Goal: Task Accomplishment & Management: Manage account settings

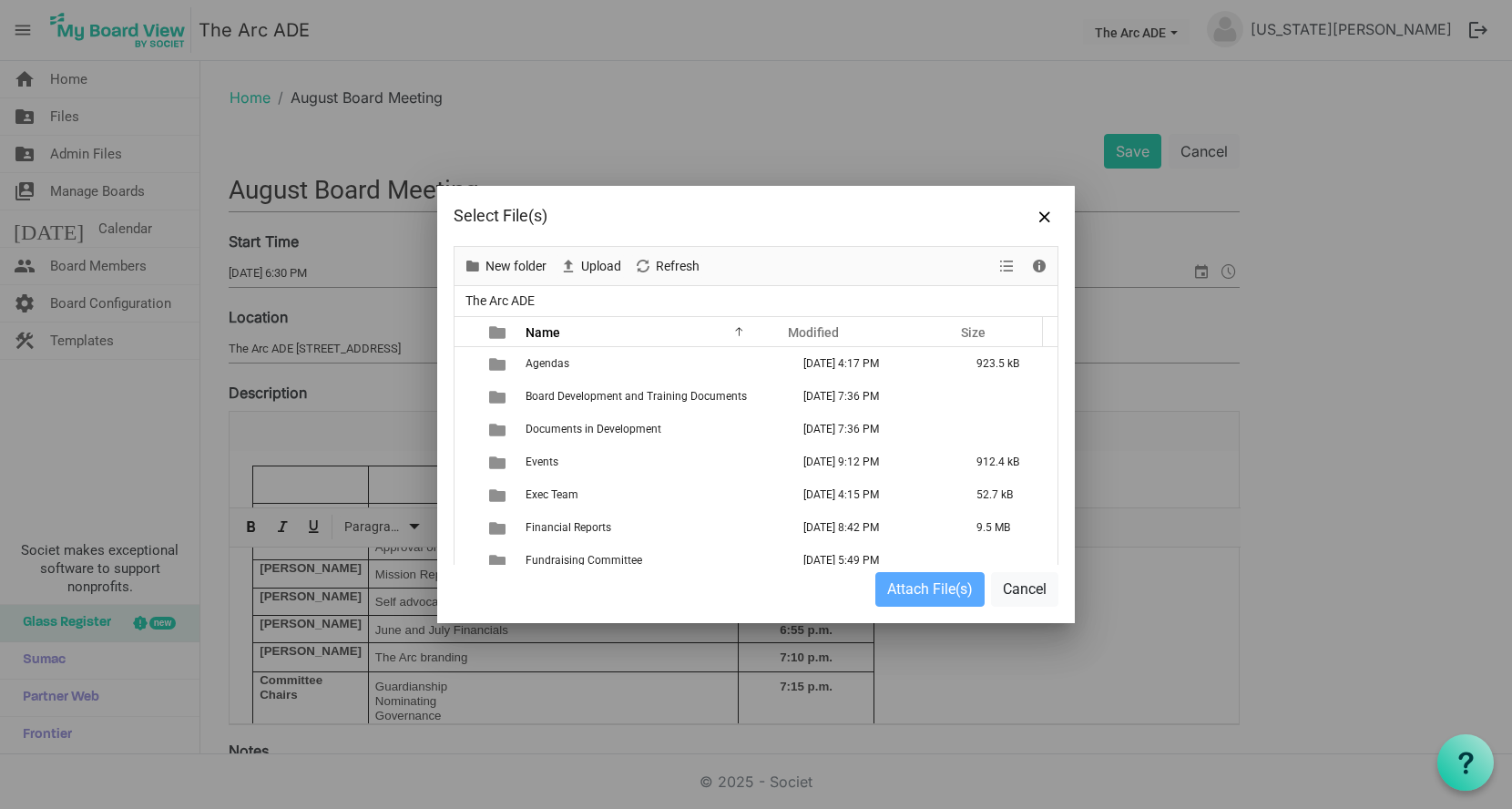
scroll to position [444, 0]
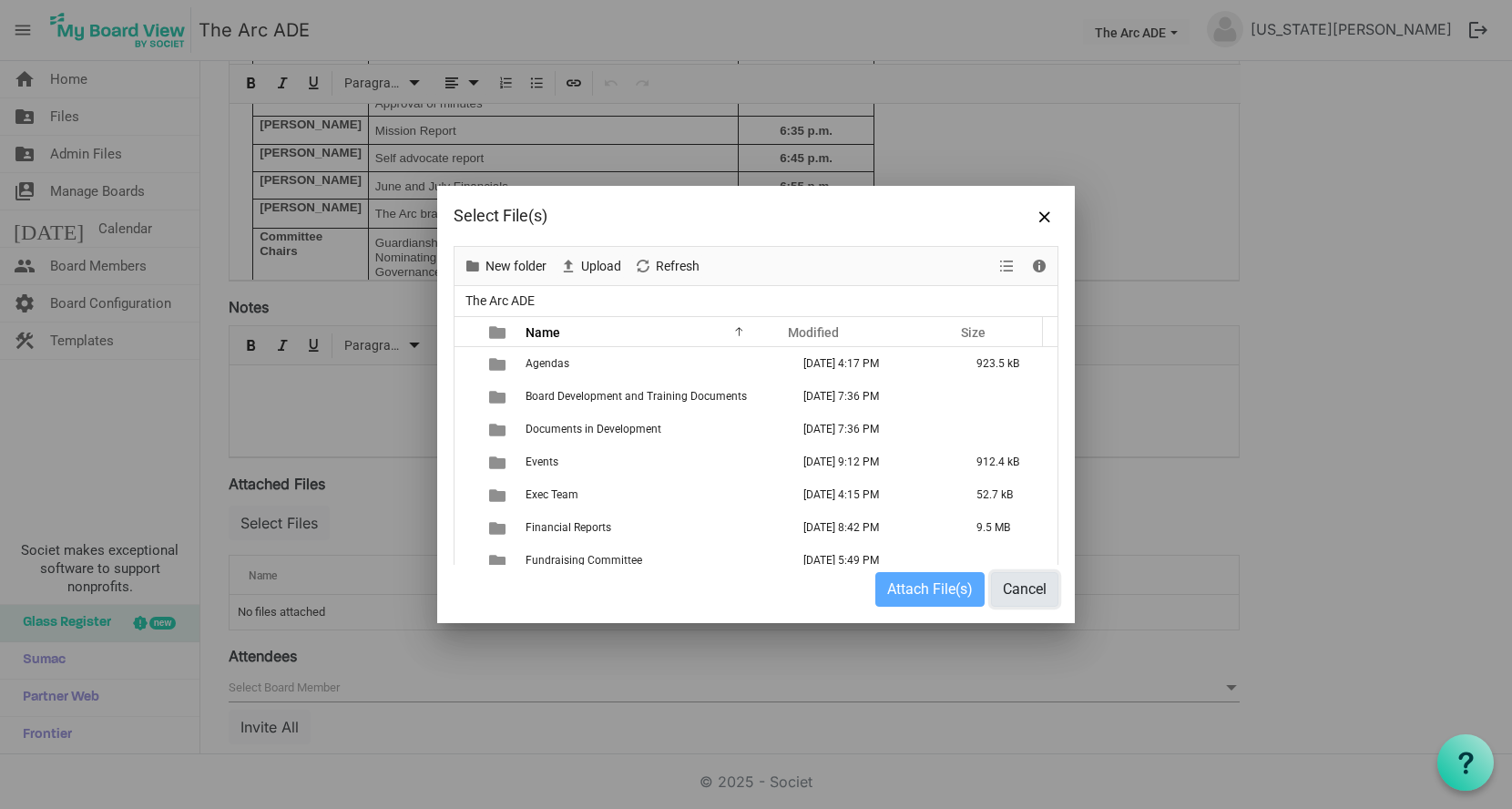
click at [1032, 581] on button "Cancel" at bounding box center [1024, 589] width 68 height 35
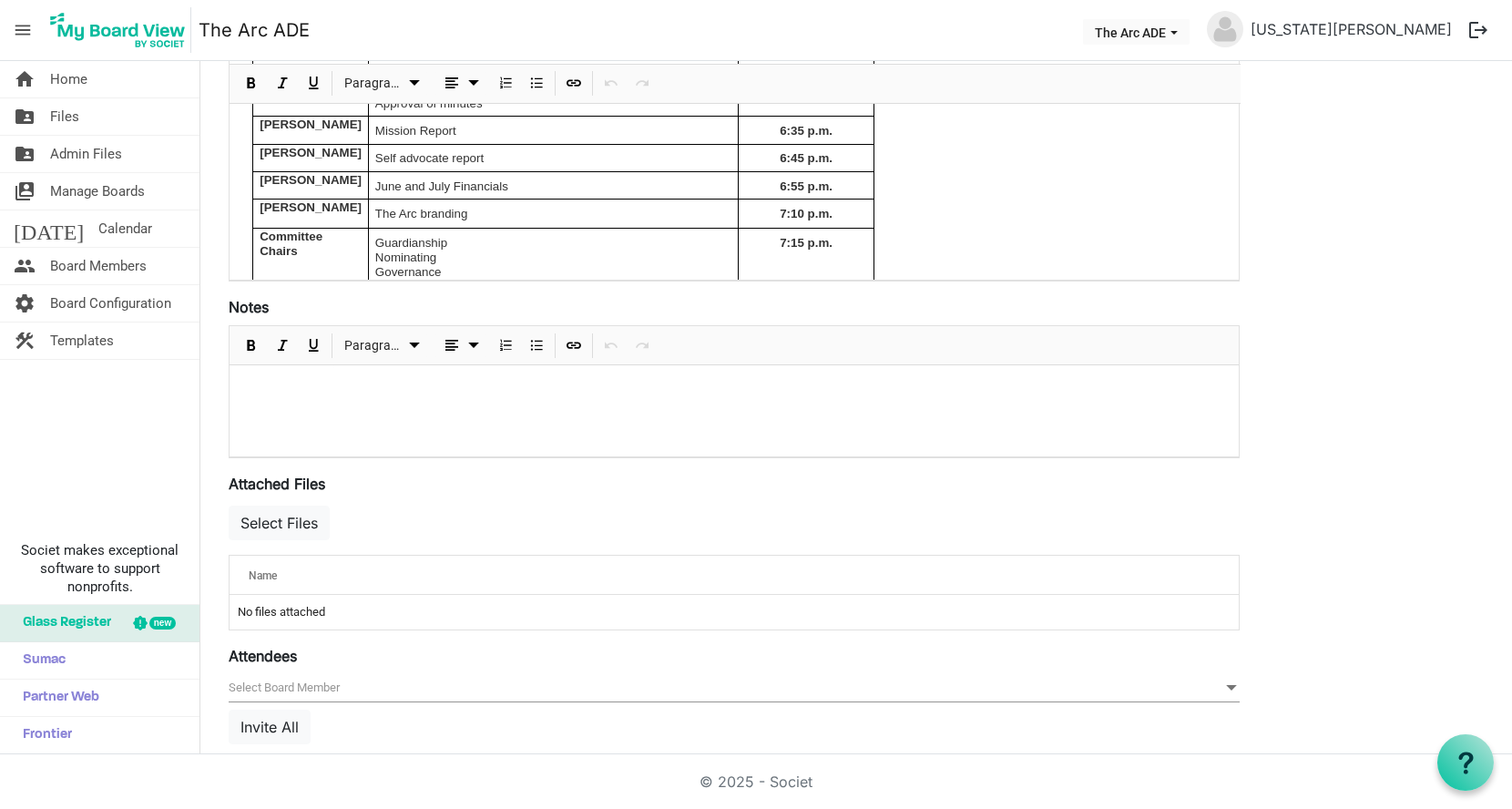
click at [306, 502] on div "Select Files" at bounding box center [734, 528] width 1011 height 53
click at [293, 515] on button "Select Files" at bounding box center [280, 523] width 101 height 35
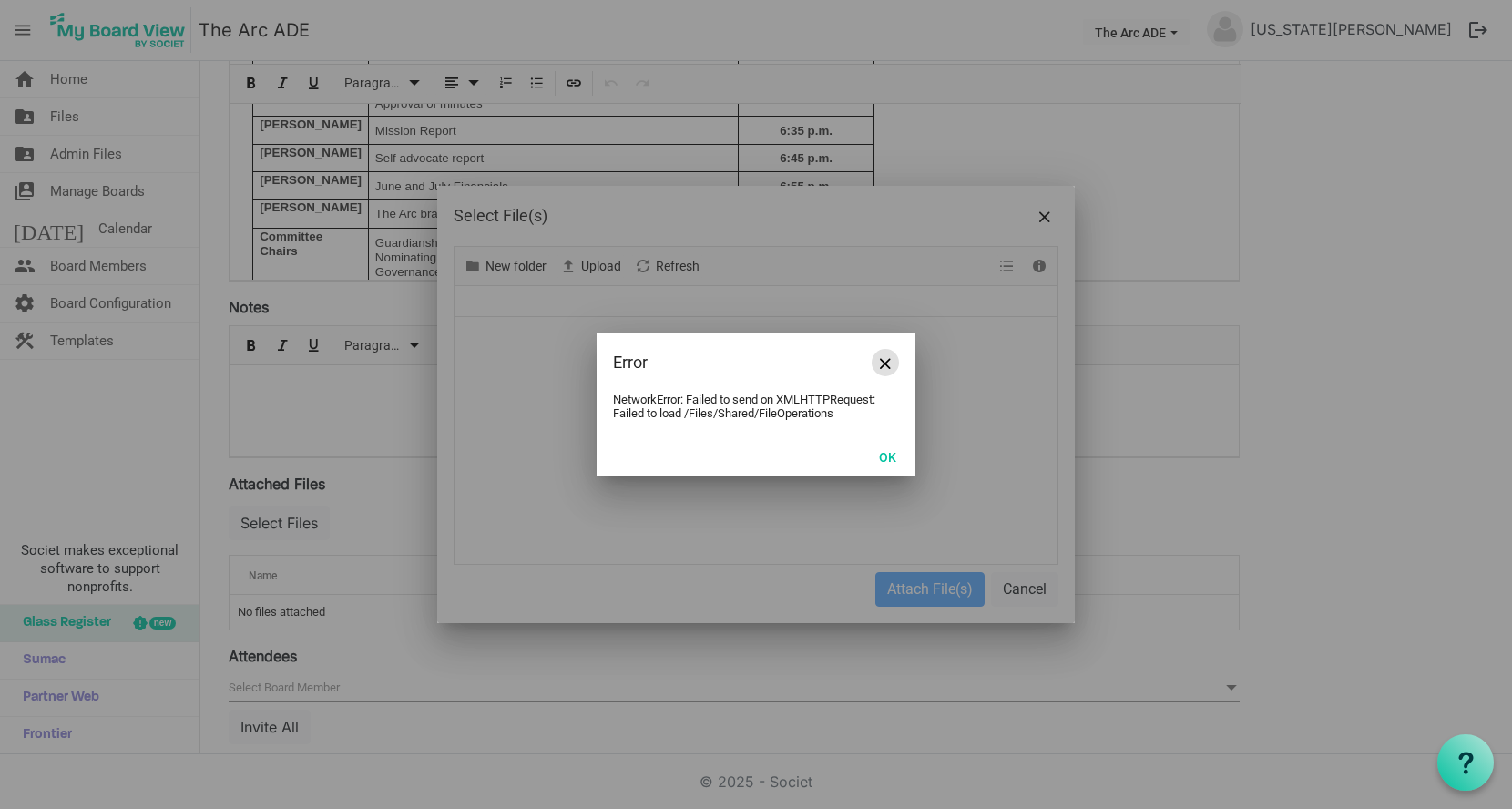
click at [891, 365] on button "Close" at bounding box center [885, 362] width 27 height 27
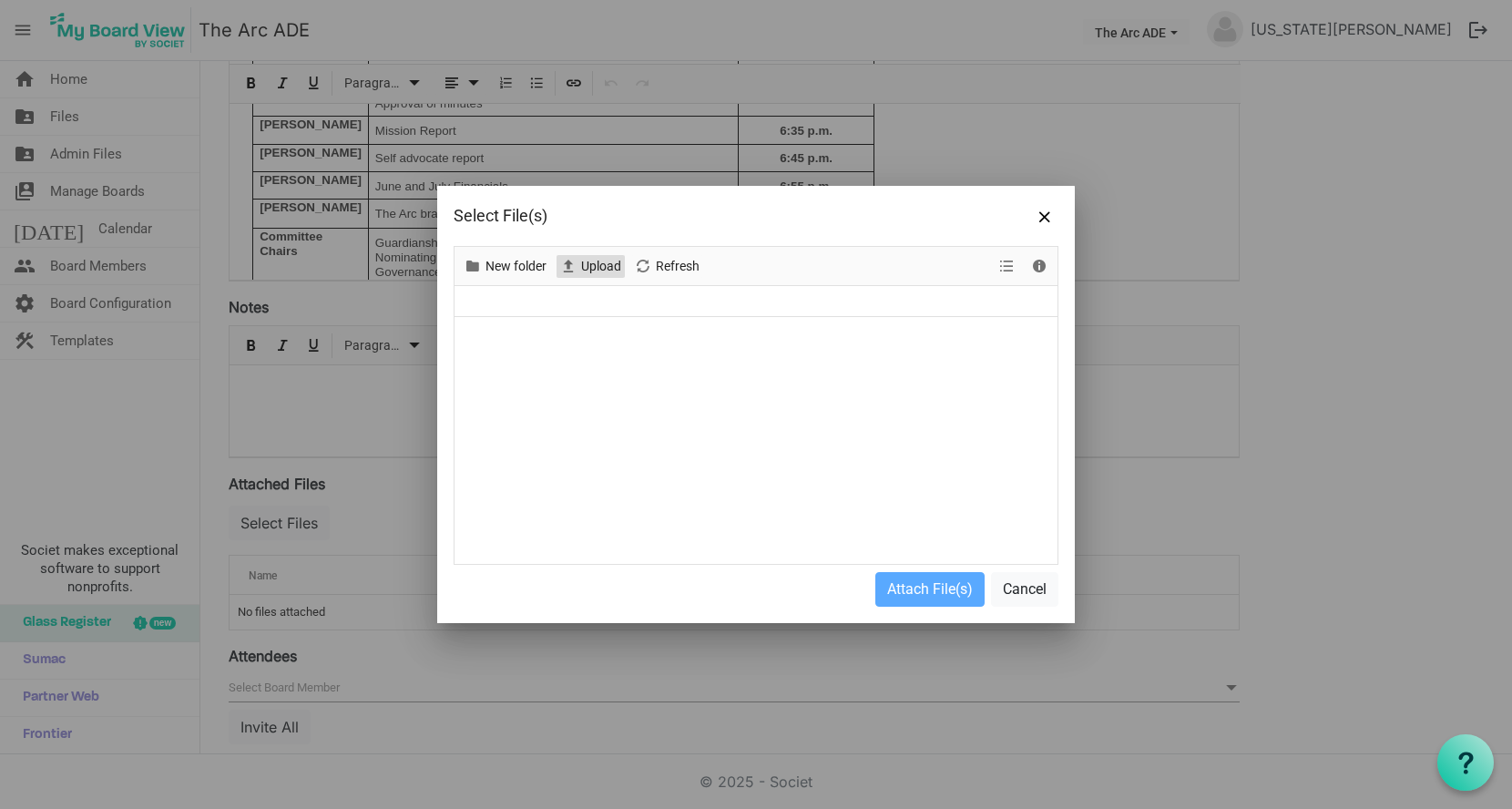
click at [575, 260] on span "Upload" at bounding box center [567, 267] width 22 height 23
click at [1028, 593] on button "Cancel" at bounding box center [1024, 589] width 68 height 35
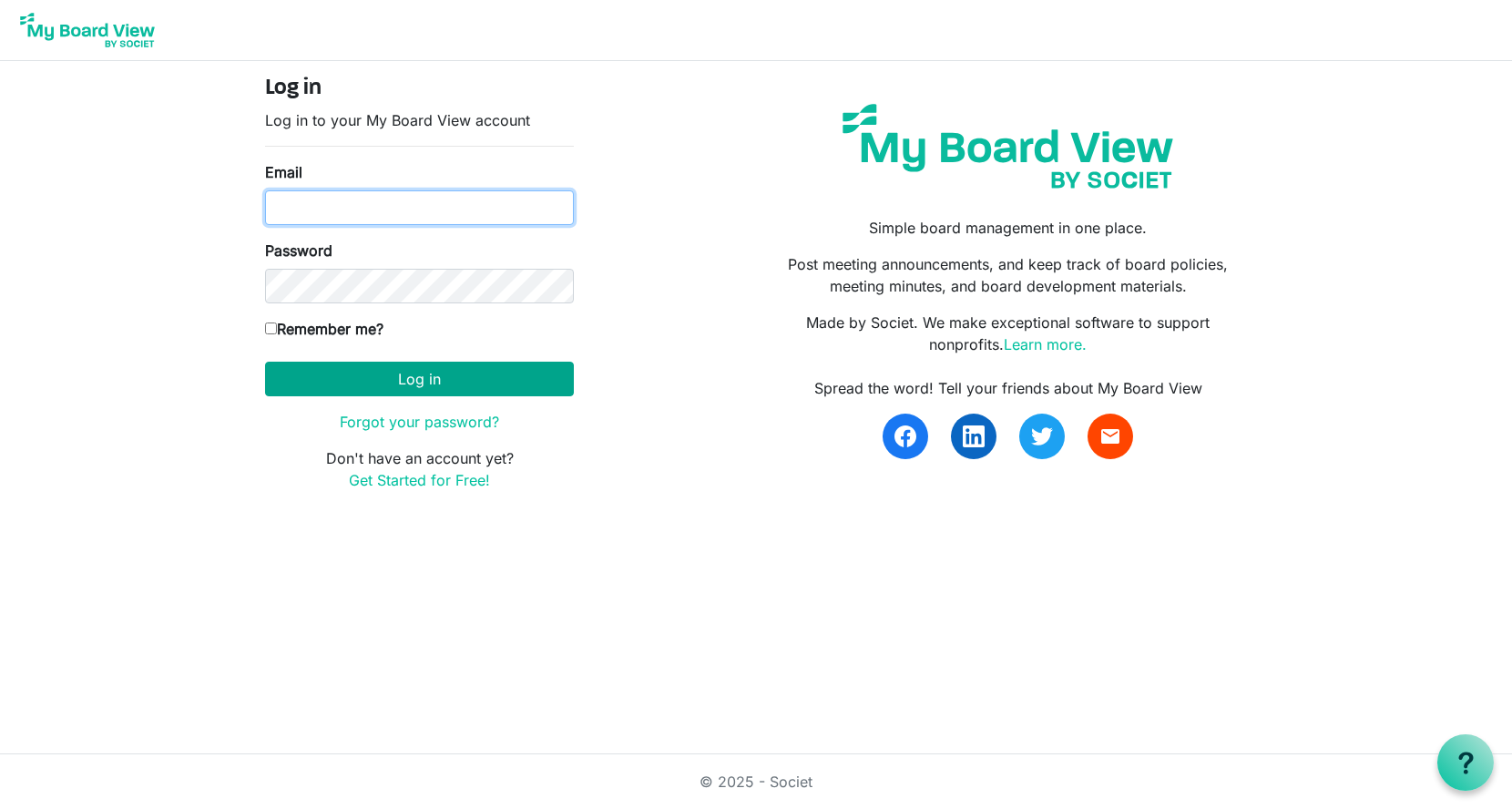
type input "georgia@arc-ad.org"
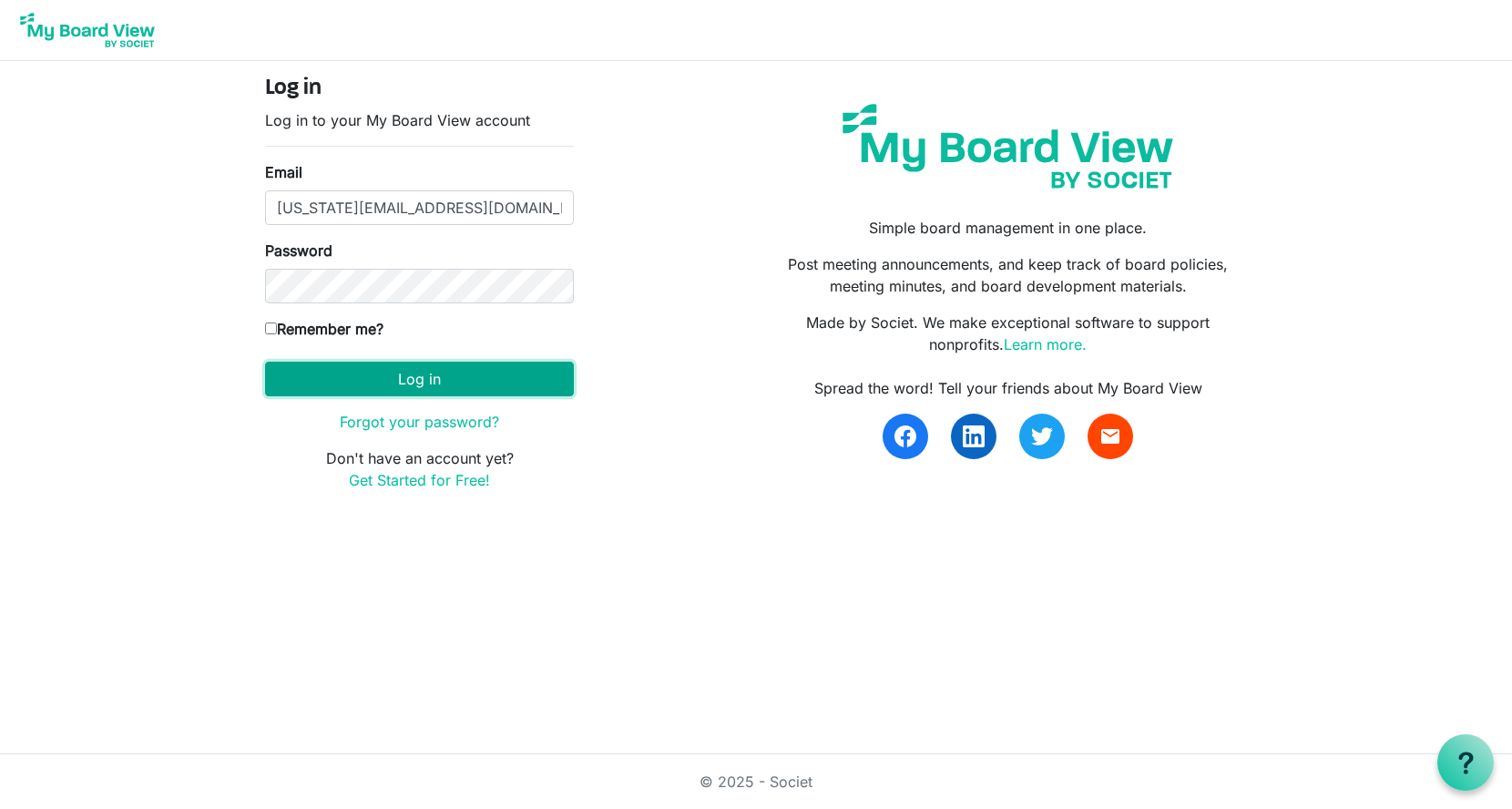
click at [335, 371] on button "Log in" at bounding box center [419, 378] width 309 height 35
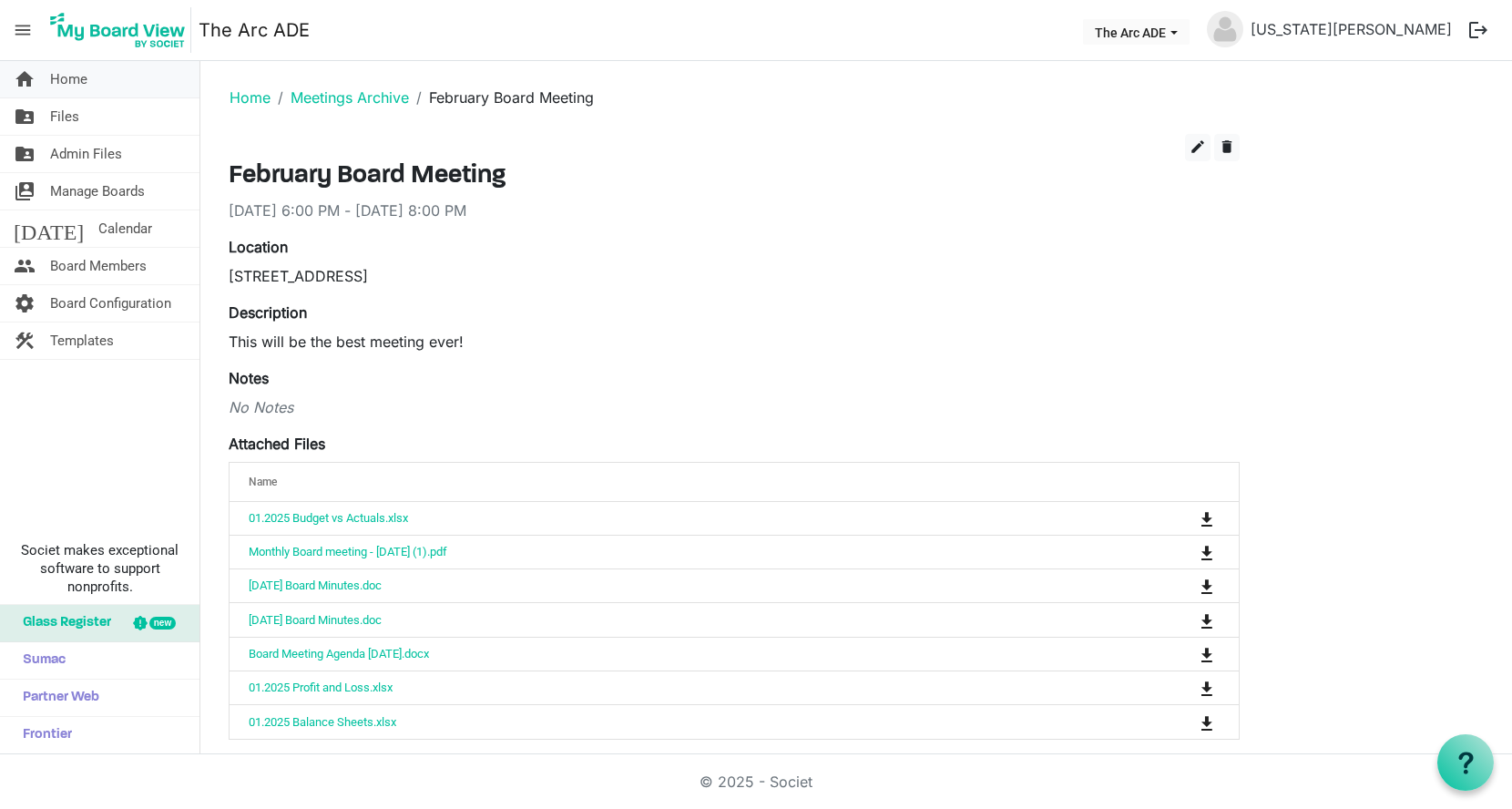
click at [75, 82] on span "Home" at bounding box center [68, 79] width 38 height 37
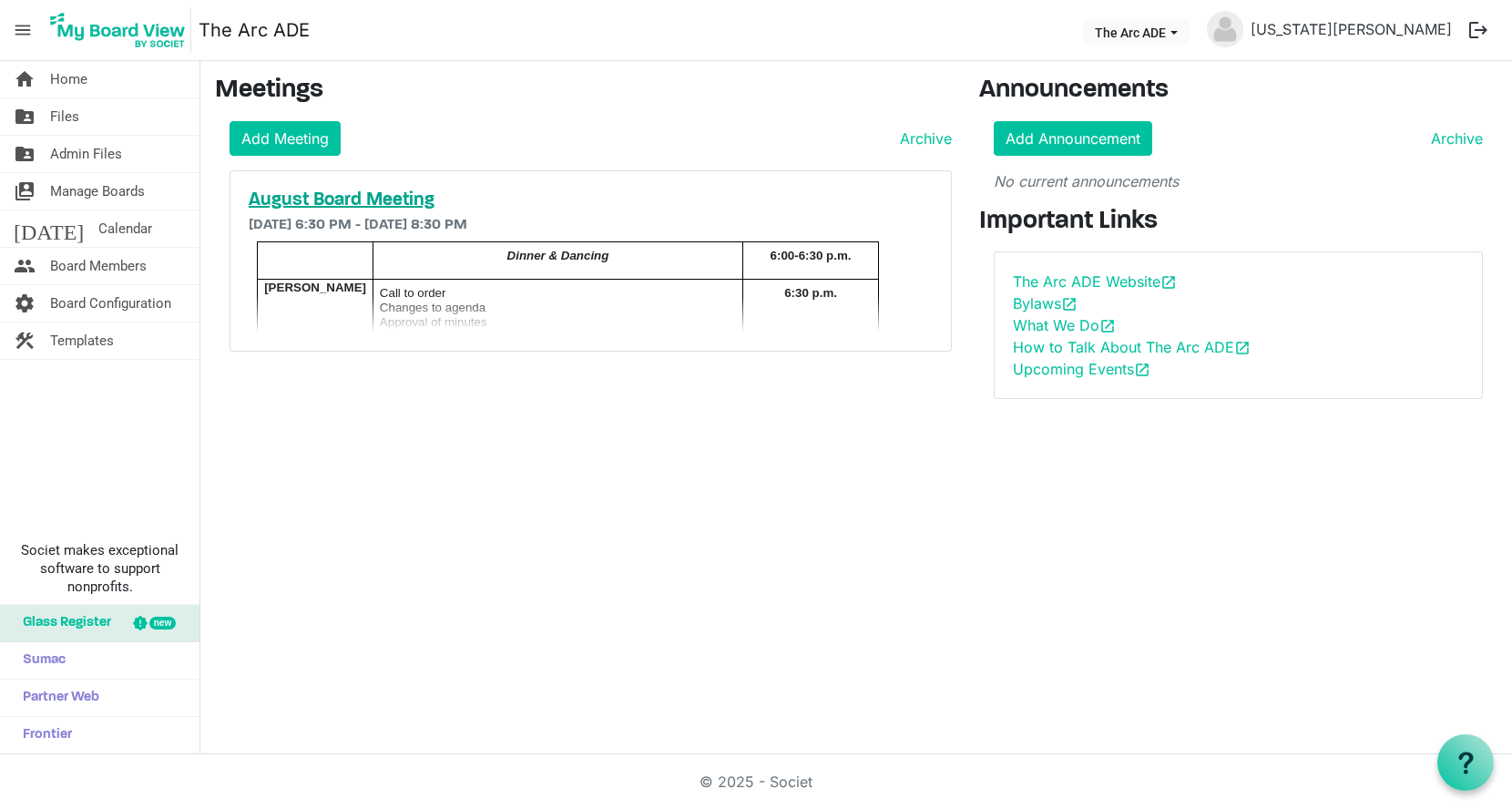
click at [295, 193] on h5 "August Board Meeting" at bounding box center [590, 200] width 684 height 22
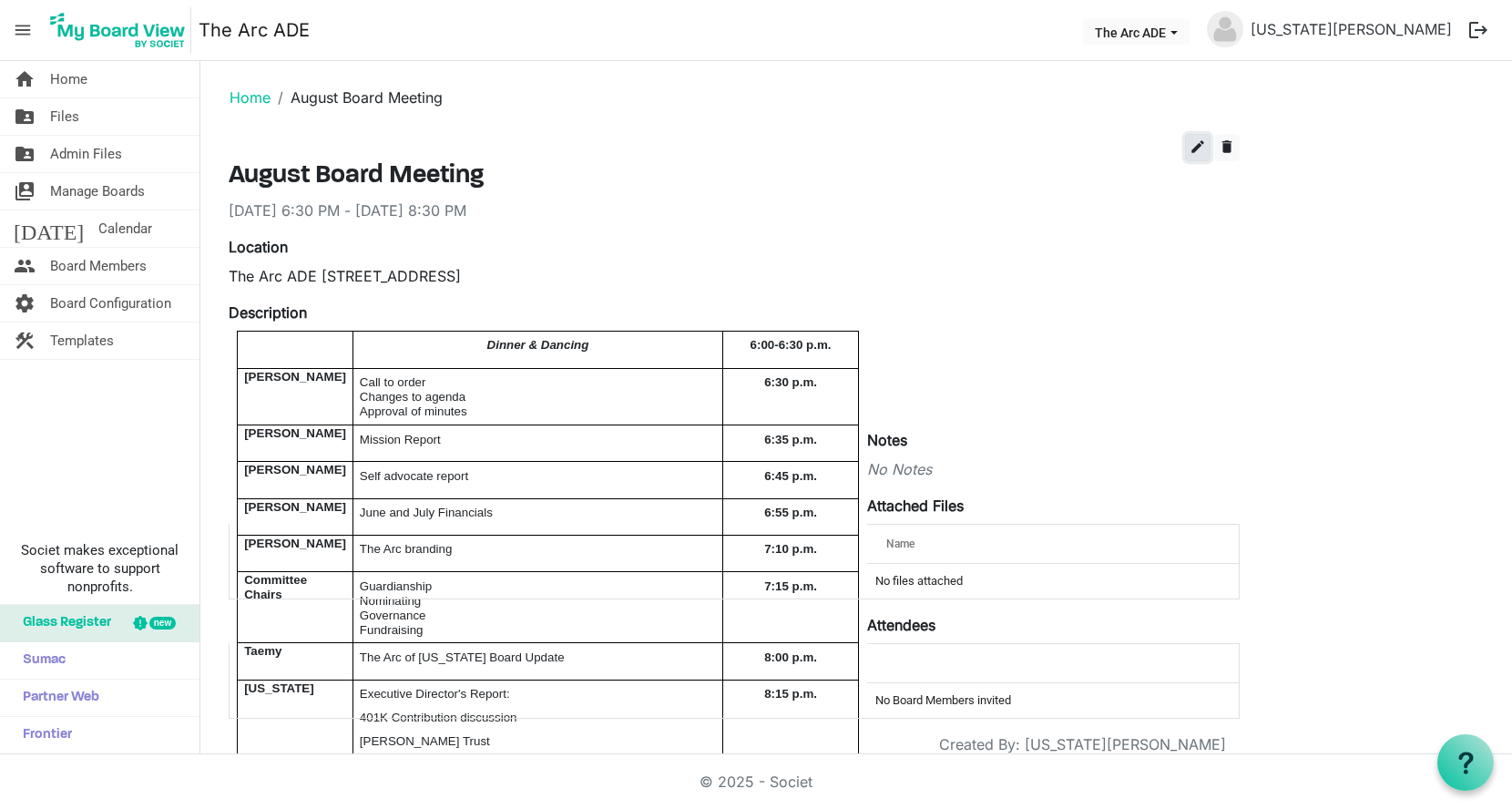
click at [1192, 156] on button "edit" at bounding box center [1197, 147] width 25 height 27
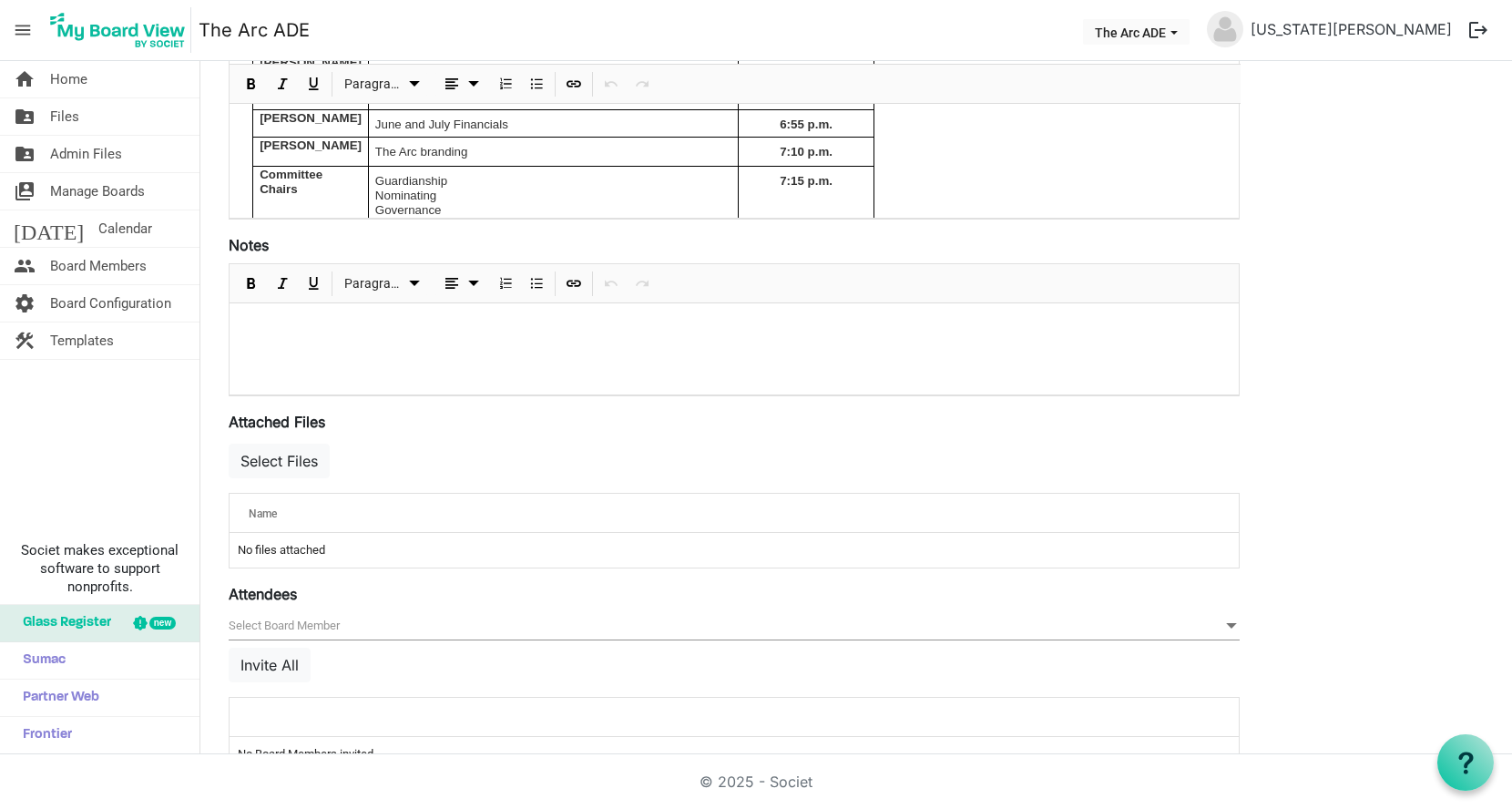
scroll to position [591, 0]
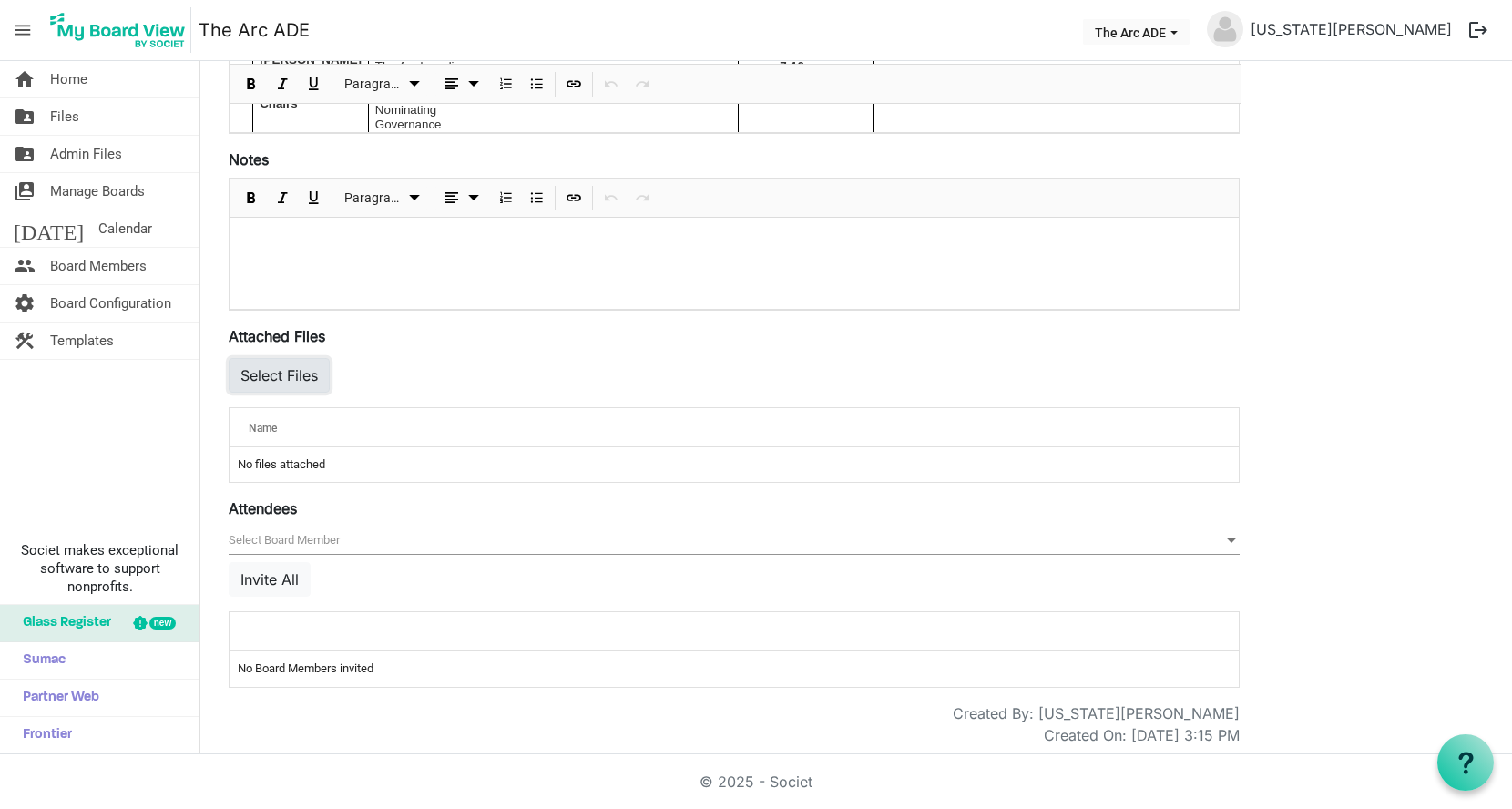
click at [283, 372] on button "Select Files" at bounding box center [280, 375] width 101 height 35
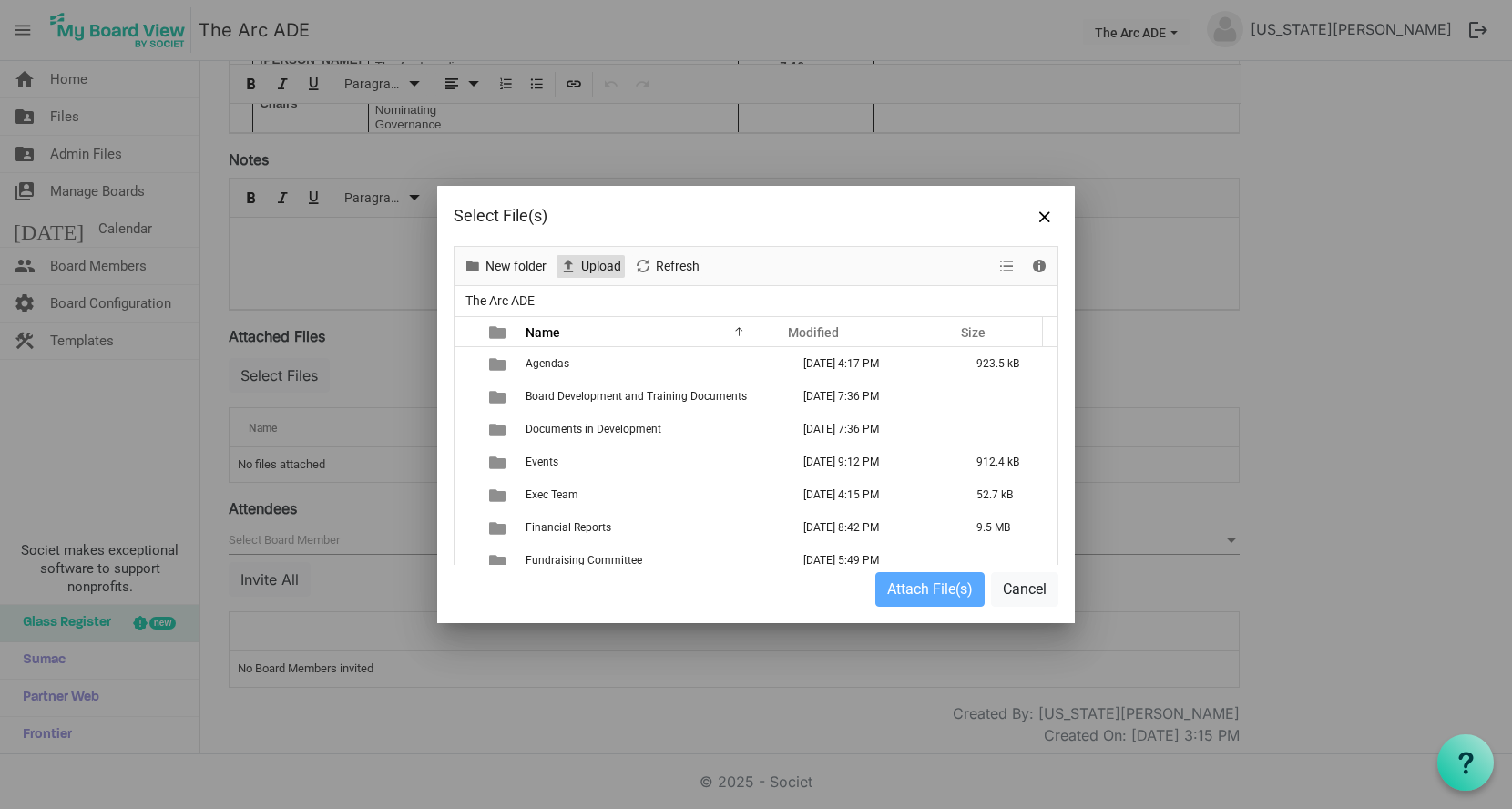
click at [597, 262] on span "Upload" at bounding box center [601, 267] width 44 height 23
click at [601, 258] on span "Upload" at bounding box center [601, 267] width 44 height 23
